Goal: Transaction & Acquisition: Purchase product/service

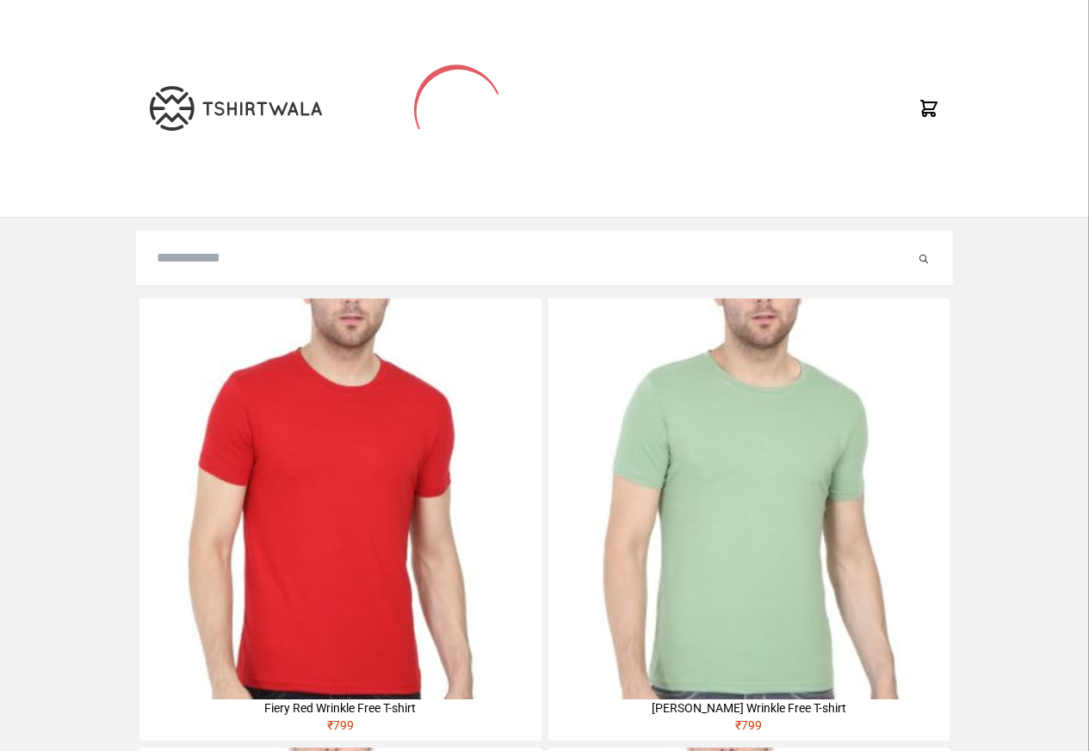
click at [196, 265] on input "search" at bounding box center [536, 258] width 758 height 21
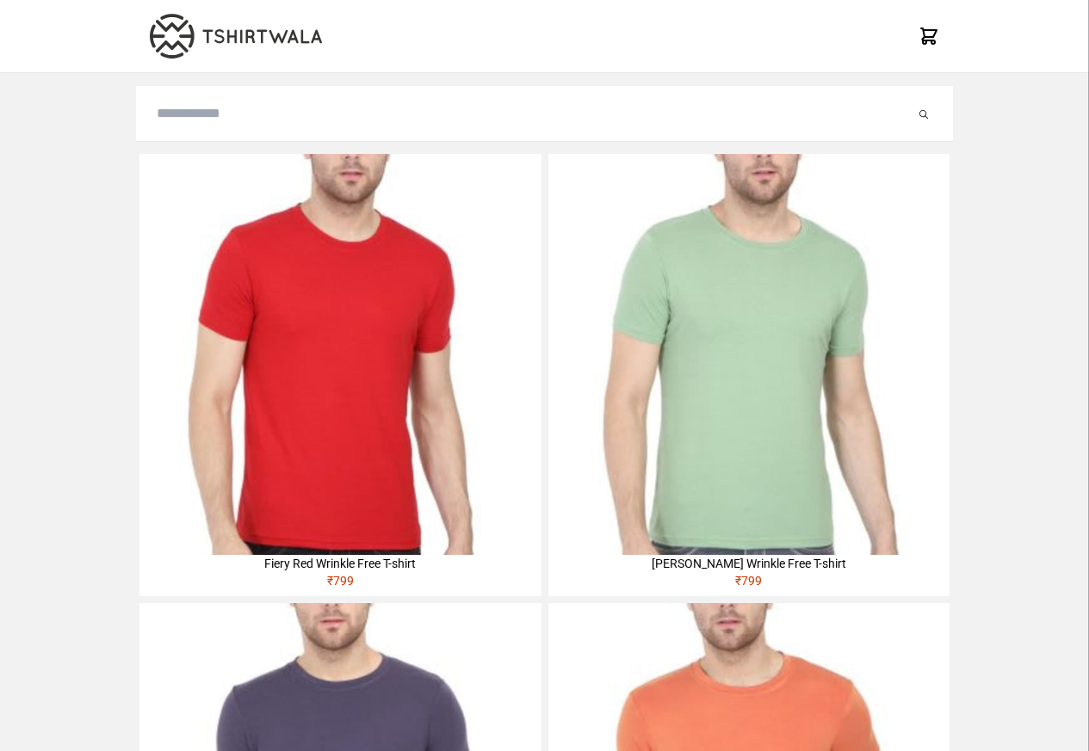
paste input "**********"
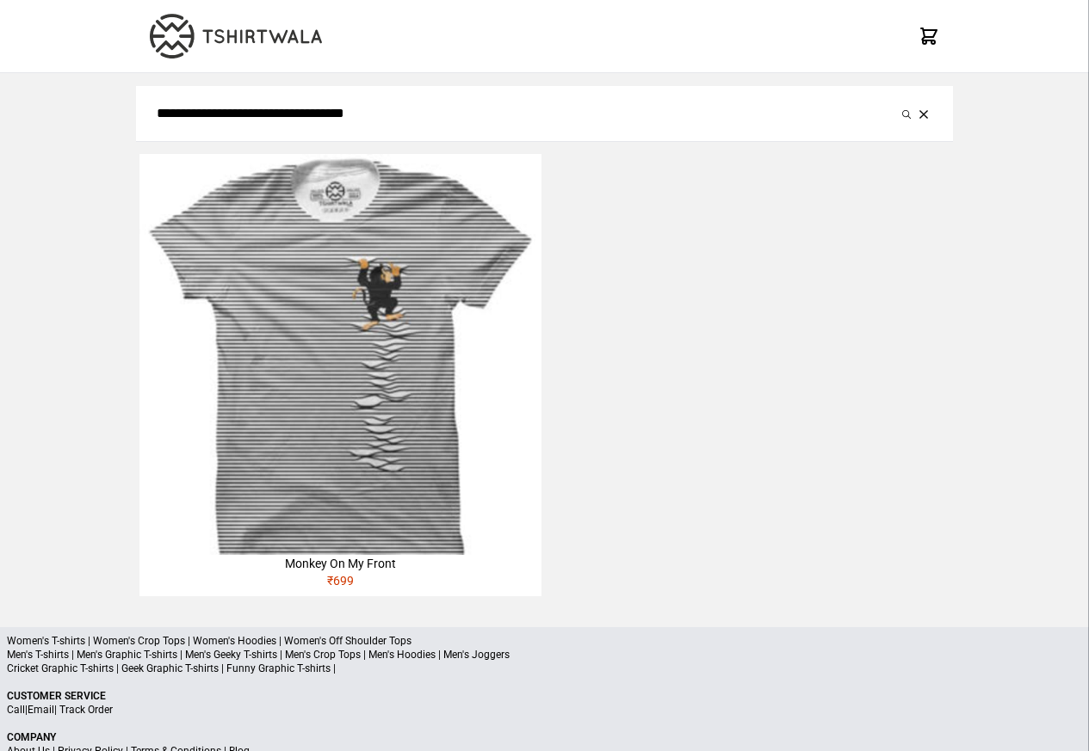
type input "**********"
click at [898, 103] on button "submit" at bounding box center [906, 113] width 17 height 21
